Goal: Navigation & Orientation: Understand site structure

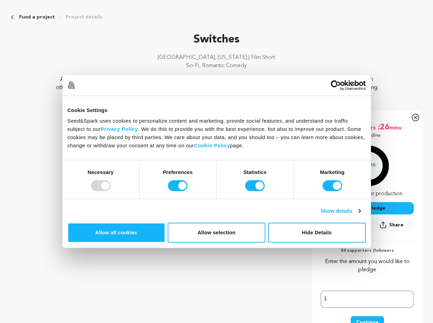
click at [110, 191] on div at bounding box center [101, 185] width 20 height 11
click at [188, 191] on input "Preferences" at bounding box center [178, 185] width 20 height 11
checkbox input "false"
click at [256, 191] on input "Statistics" at bounding box center [255, 185] width 20 height 11
checkbox input "false"
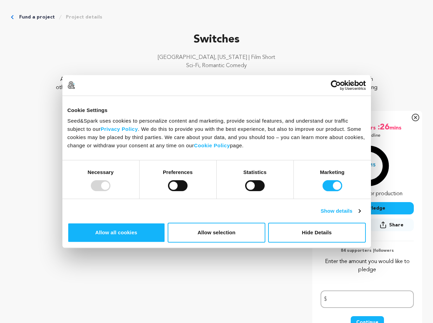
click at [323, 191] on input "Marketing" at bounding box center [333, 185] width 20 height 11
checkbox input "false"
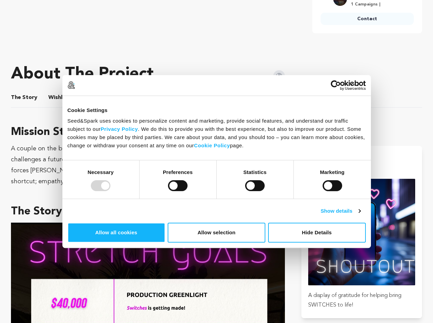
click at [360, 215] on link "Show details" at bounding box center [341, 211] width 40 height 8
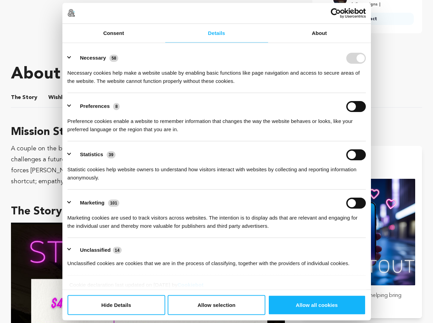
click at [371, 239] on div "Details Necessary 58 Necessary cookies help make a website usable by enabling b…" at bounding box center [216, 166] width 309 height 247
click at [0, 0] on div "[PERSON_NAME] 1 Campaigns |" at bounding box center [0, 0] width 0 height 0
click at [0, 0] on div "Contact" at bounding box center [0, 0] width 0 height 0
